Goal: Find specific page/section: Find specific page/section

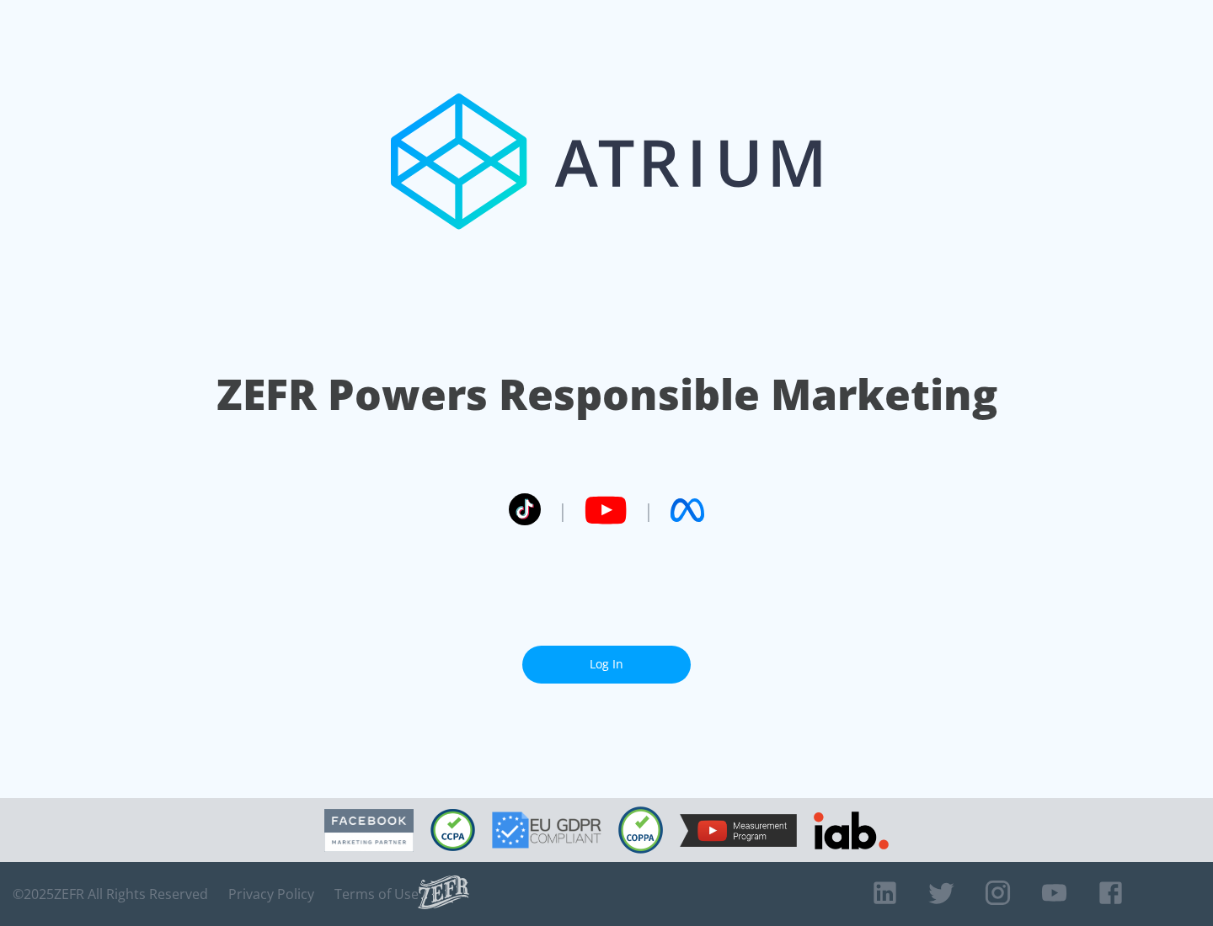
click at [606, 664] on link "Log In" at bounding box center [606, 665] width 168 height 38
